Goal: Transaction & Acquisition: Purchase product/service

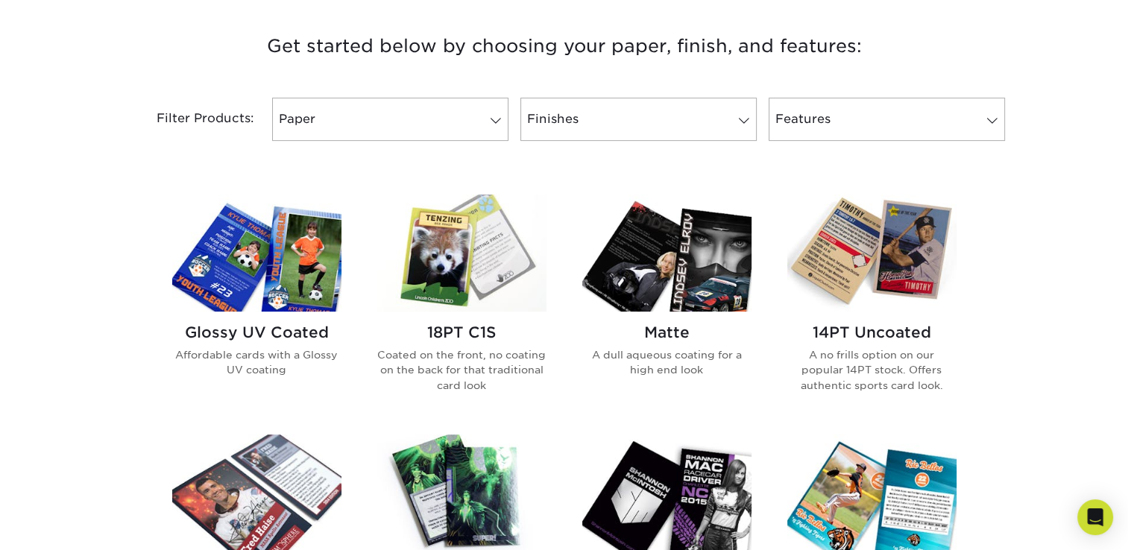
scroll to position [596, 0]
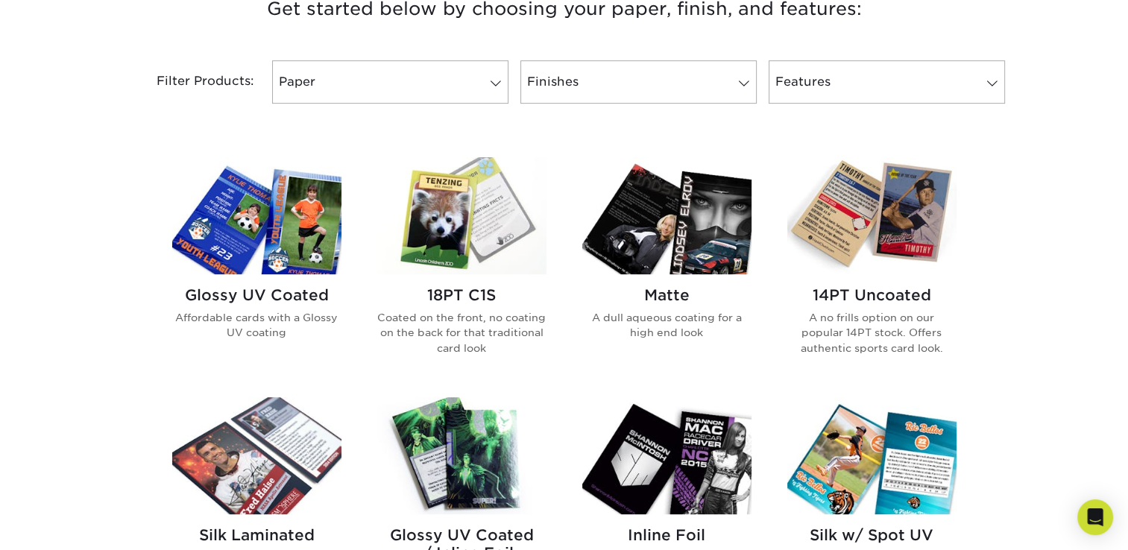
click at [262, 288] on h2 "Glossy UV Coated" at bounding box center [256, 295] width 169 height 18
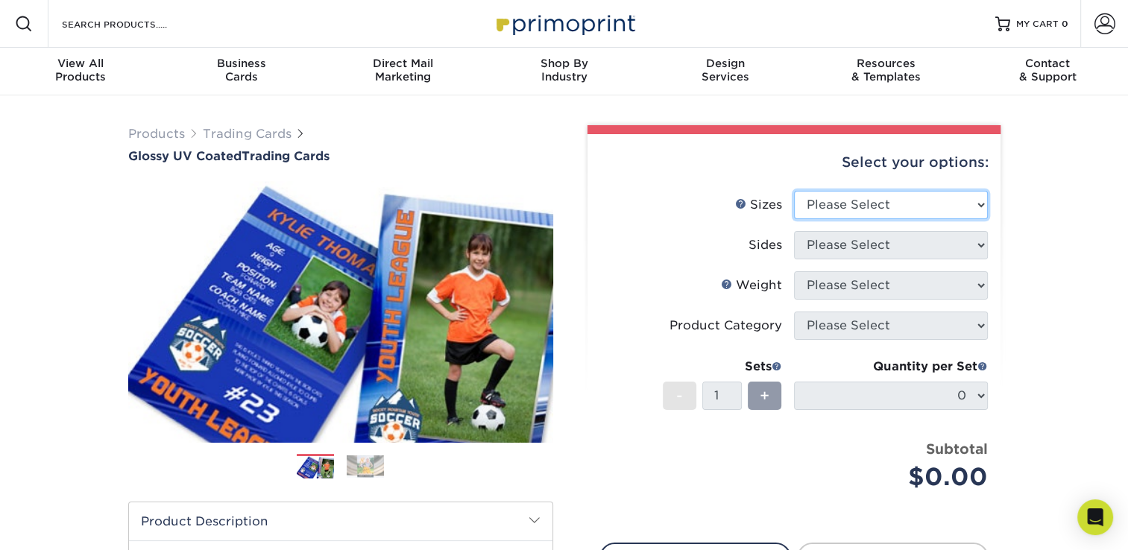
click at [900, 206] on select "Please Select 2.5" x 3.5"" at bounding box center [891, 205] width 194 height 28
select select "2.50x3.50"
click at [794, 191] on select "Please Select 2.5" x 3.5"" at bounding box center [891, 205] width 194 height 28
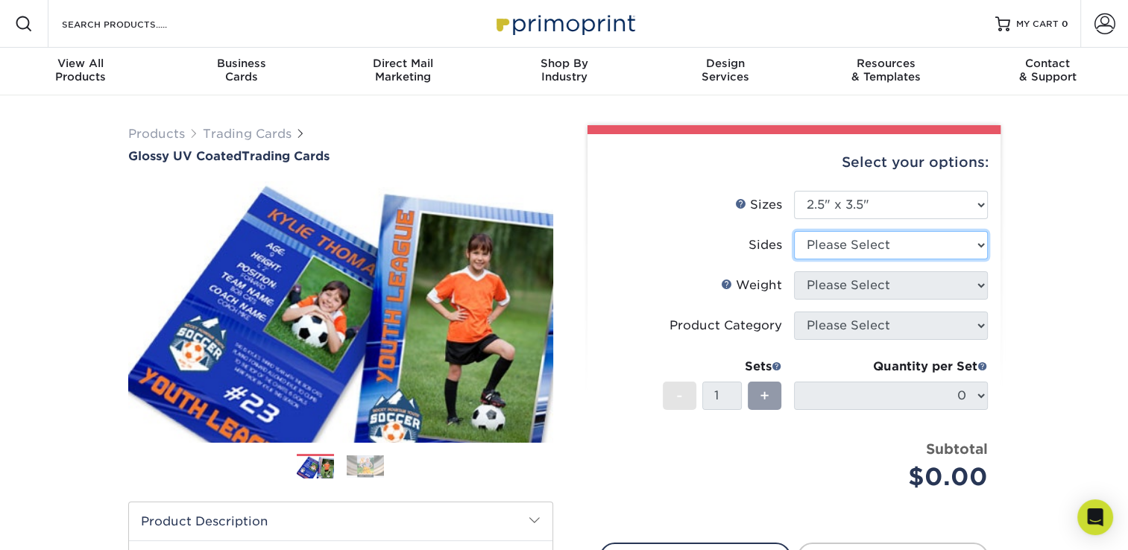
click at [889, 249] on select "Please Select Print Both Sides Print Front Only" at bounding box center [891, 245] width 194 height 28
select select "13abbda7-1d64-4f25-8bb2-c179b224825d"
click at [794, 231] on select "Please Select Print Both Sides Print Front Only" at bounding box center [891, 245] width 194 height 28
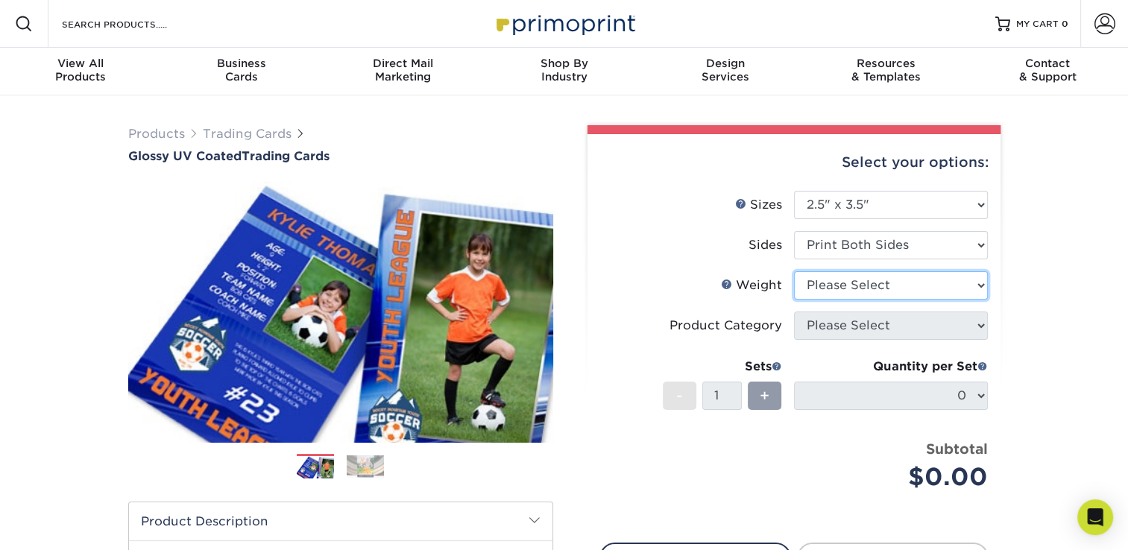
click at [883, 282] on select "Please Select 16PT 14PT 18PT C1S" at bounding box center [891, 285] width 194 height 28
select select "16PT"
click at [794, 271] on select "Please Select 16PT 14PT 18PT C1S" at bounding box center [891, 285] width 194 height 28
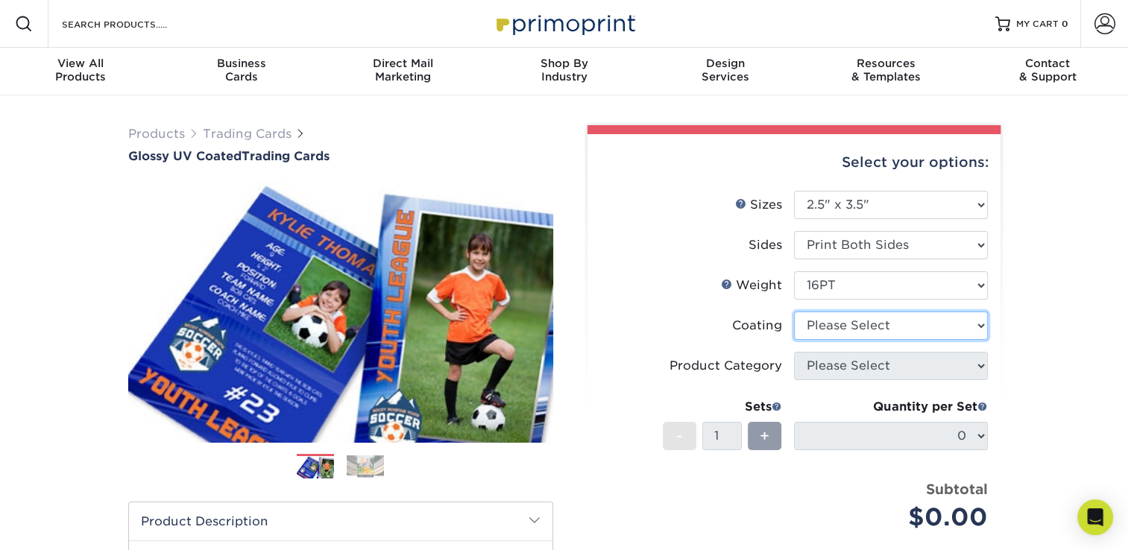
click at [874, 329] on select at bounding box center [891, 326] width 194 height 28
select select "1e8116af-acfc-44b1-83dc-8181aa338834"
click at [794, 312] on select at bounding box center [891, 326] width 194 height 28
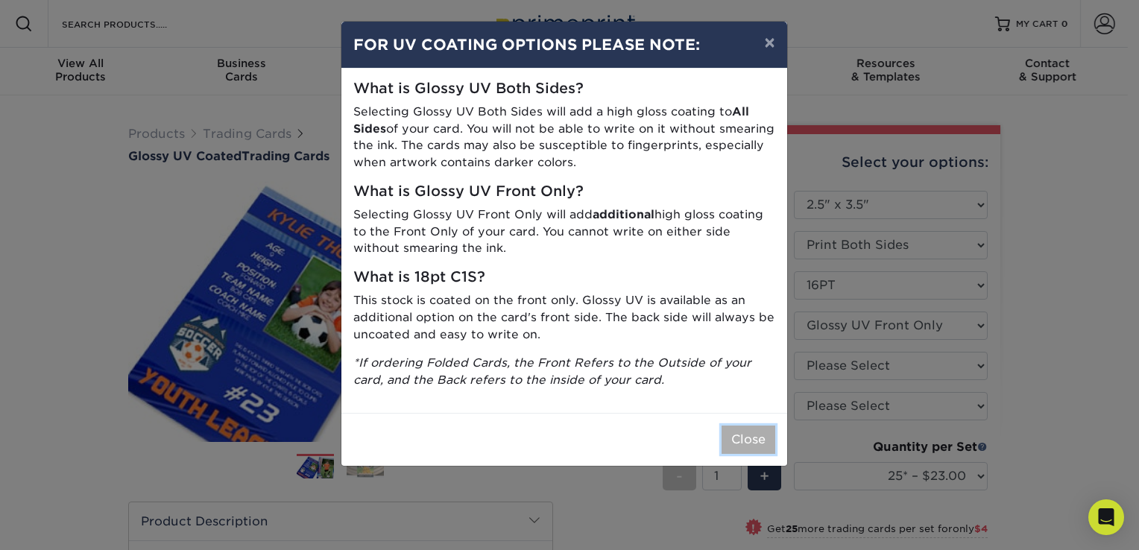
click at [745, 432] on button "Close" at bounding box center [749, 440] width 54 height 28
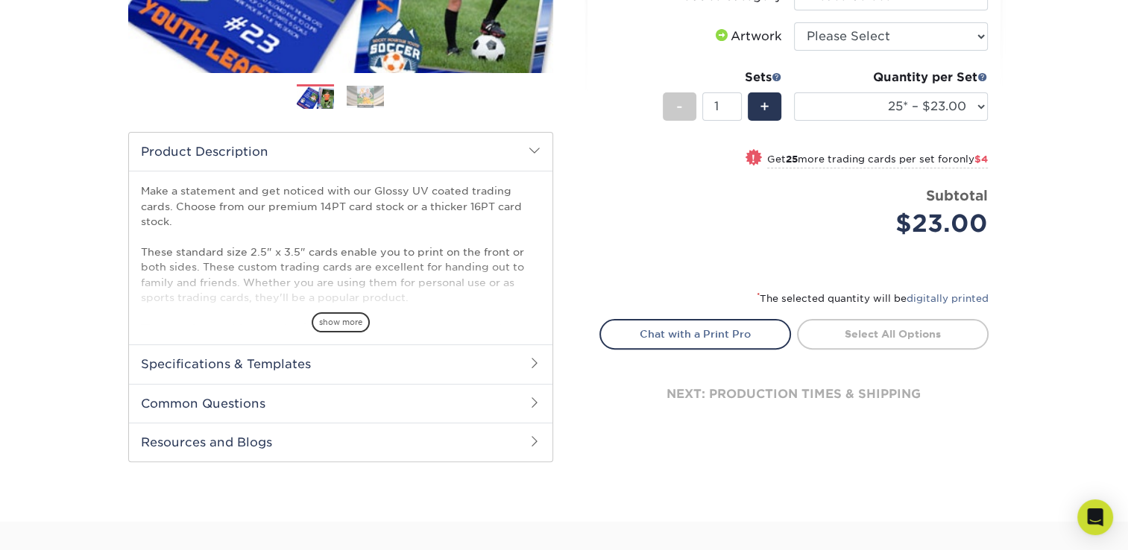
scroll to position [373, 0]
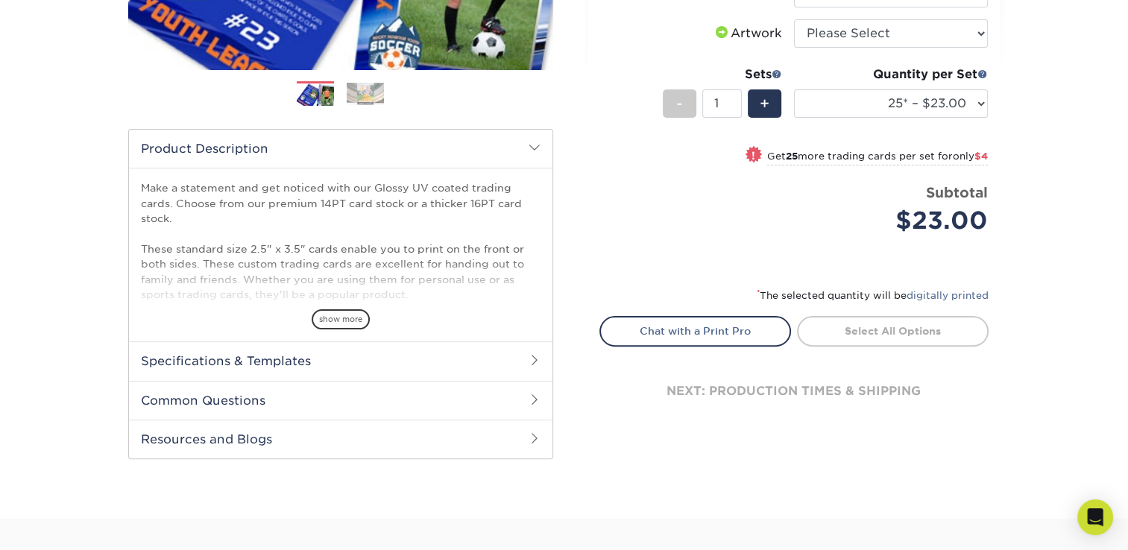
click at [348, 362] on h2 "Specifications & Templates" at bounding box center [340, 360] width 423 height 39
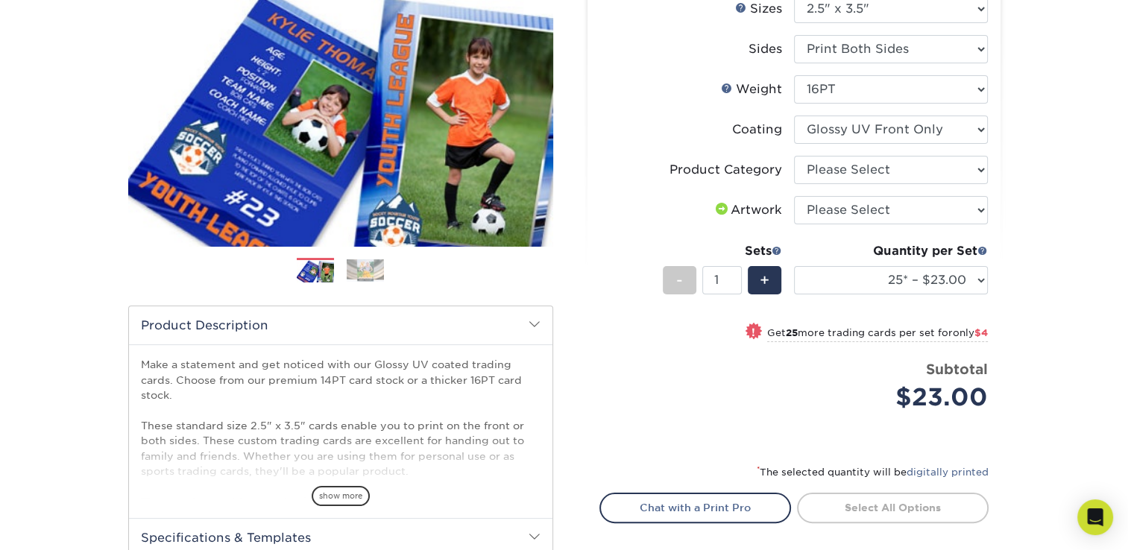
scroll to position [0, 0]
